Goal: Browse casually

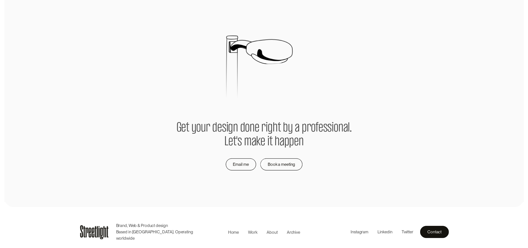
scroll to position [1199, 0]
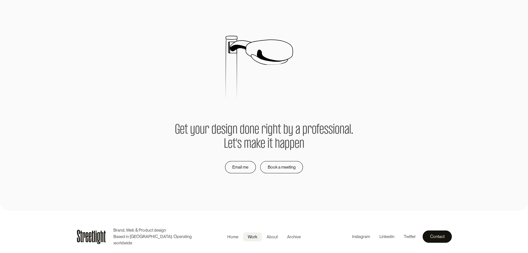
click at [254, 237] on div "Work" at bounding box center [252, 236] width 9 height 6
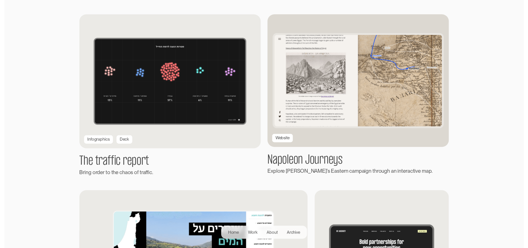
scroll to position [832, 0]
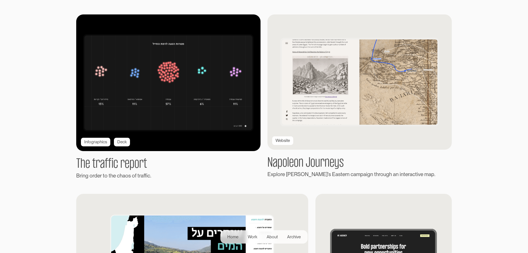
click at [186, 96] on img at bounding box center [168, 83] width 203 height 150
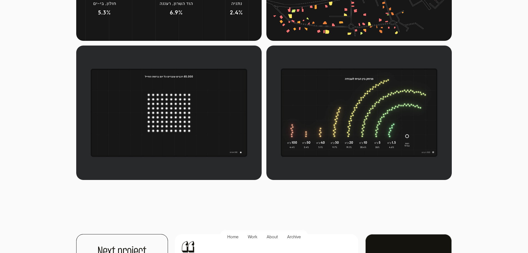
scroll to position [527, 0]
